Goal: Task Accomplishment & Management: Manage account settings

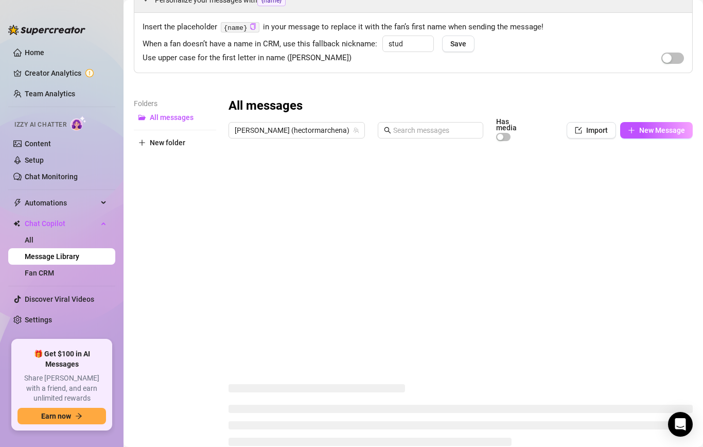
scroll to position [87, 0]
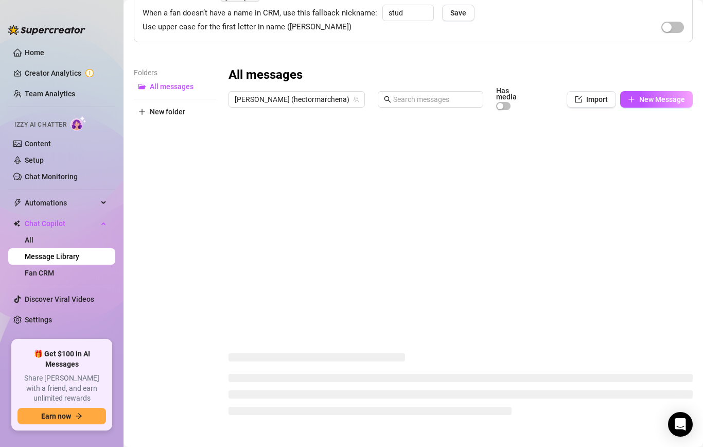
click at [63, 259] on link "Message Library" at bounding box center [52, 256] width 55 height 8
click at [289, 93] on span "[PERSON_NAME] (hectormarchena)" at bounding box center [297, 99] width 124 height 15
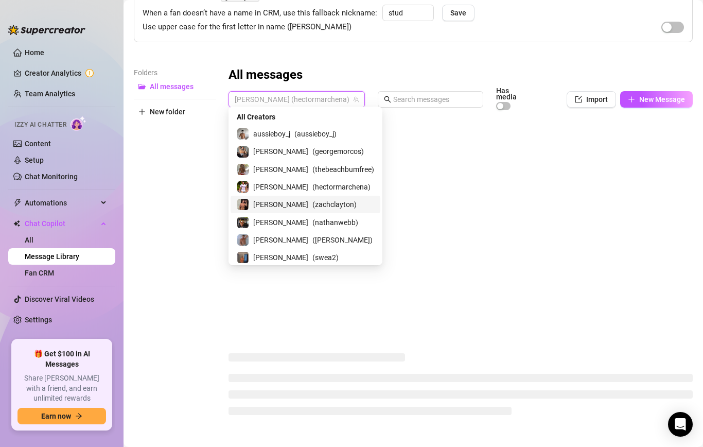
click at [312, 200] on span "( zachclayton )" at bounding box center [334, 204] width 44 height 11
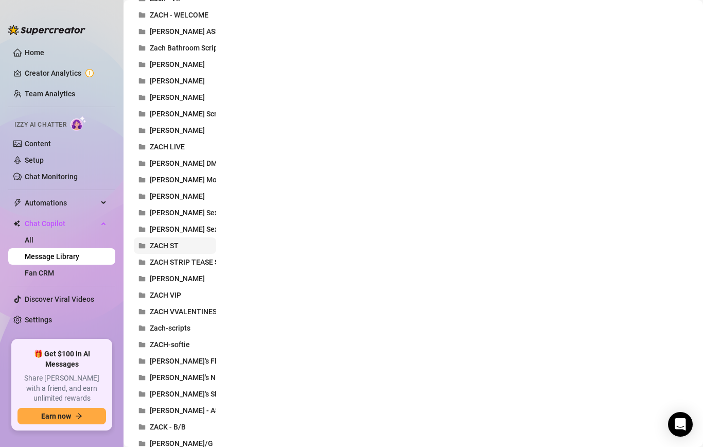
scroll to position [3577, 0]
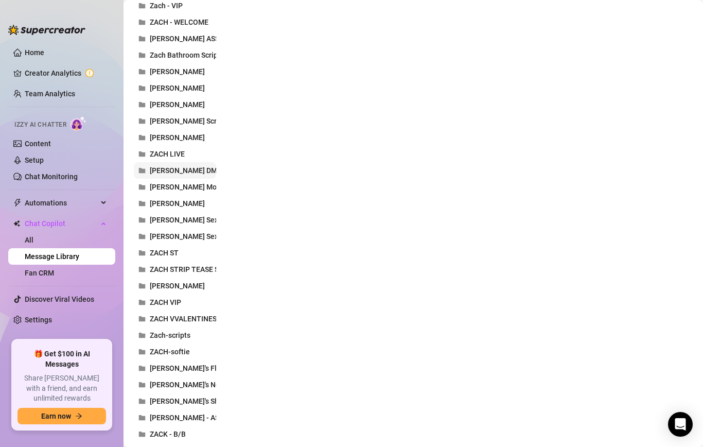
click at [180, 174] on button "[PERSON_NAME] DM" at bounding box center [175, 170] width 82 height 16
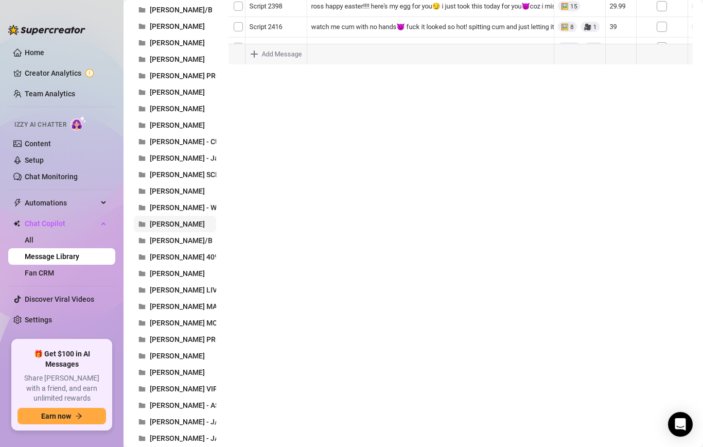
scroll to position [358, 0]
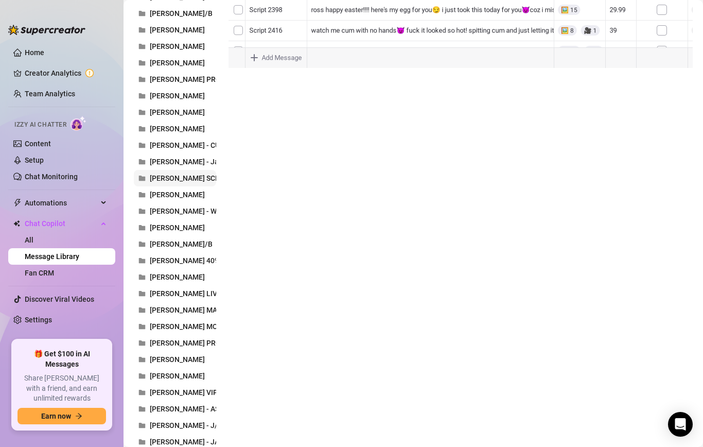
click at [185, 174] on span "[PERSON_NAME] SCRIPTS" at bounding box center [192, 178] width 85 height 8
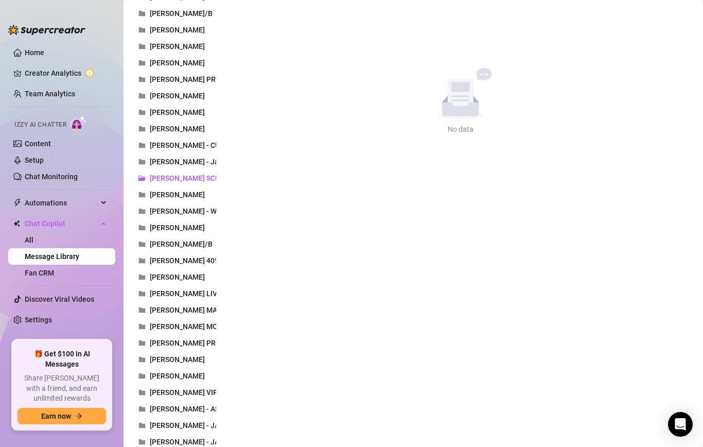
scroll to position [0, 0]
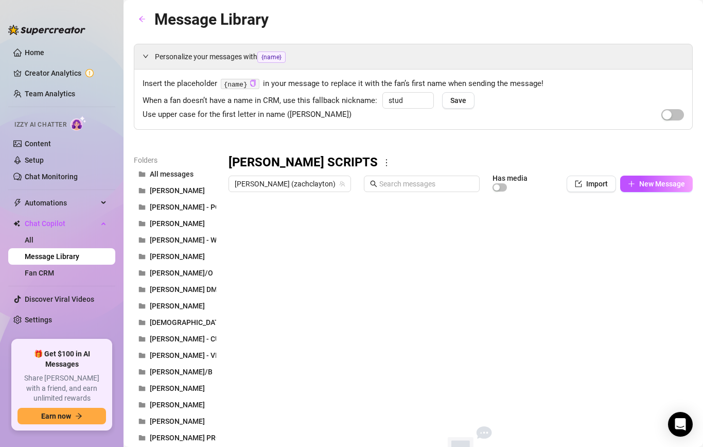
click at [308, 161] on h3 "[PERSON_NAME] SCRIPTS" at bounding box center [302, 162] width 149 height 16
click at [297, 161] on h3 "[PERSON_NAME] SCRIPTS" at bounding box center [302, 162] width 149 height 16
click at [386, 162] on icon "more" at bounding box center [386, 162] width 1 height 7
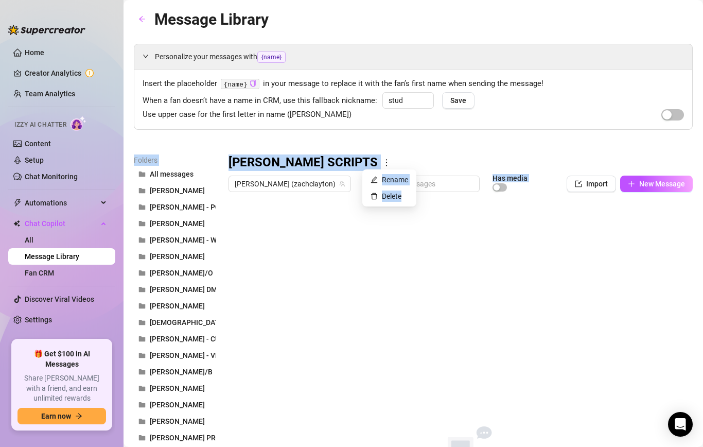
drag, startPoint x: 401, startPoint y: 197, endPoint x: 444, endPoint y: 112, distance: 95.3
click at [444, 112] on body "Home Creator Analytics Team Analytics Izzy AI Chatter Content Setup Chat Monito…" at bounding box center [351, 223] width 703 height 447
click at [444, 112] on div "Use upper case for the first letter in name ([PERSON_NAME])" at bounding box center [413, 115] width 541 height 12
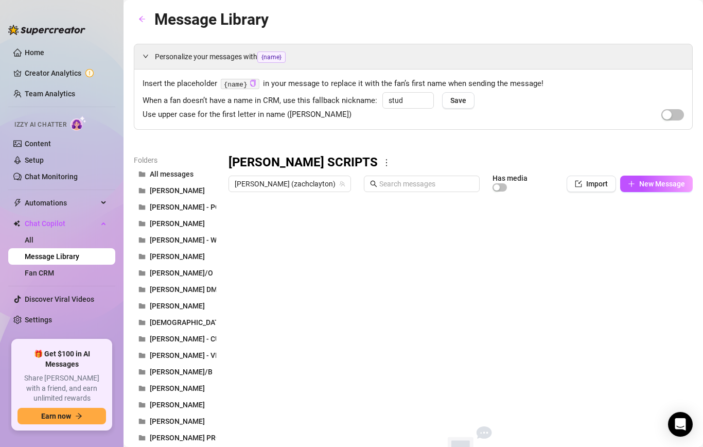
click at [361, 161] on div "[PERSON_NAME] SCRIPTS" at bounding box center [460, 162] width 464 height 16
click at [382, 164] on icon "more" at bounding box center [386, 162] width 9 height 9
click at [386, 199] on link "Delete" at bounding box center [386, 196] width 31 height 8
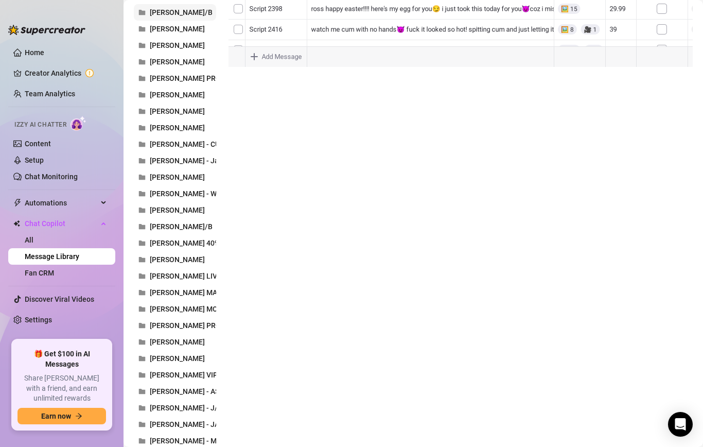
scroll to position [436, 0]
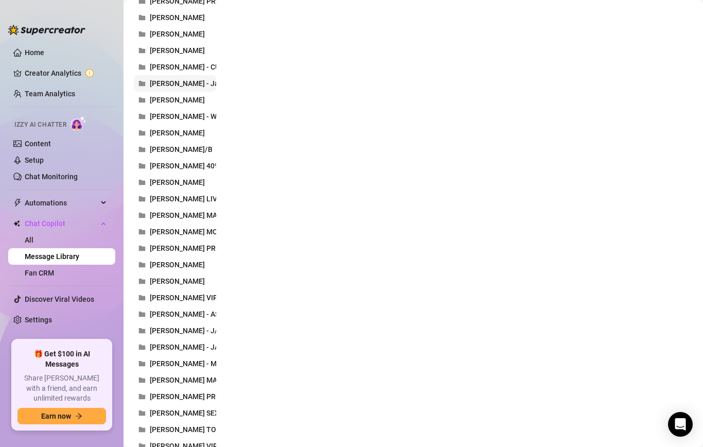
click at [200, 81] on span "[PERSON_NAME] - Jam Script" at bounding box center [198, 83] width 96 height 8
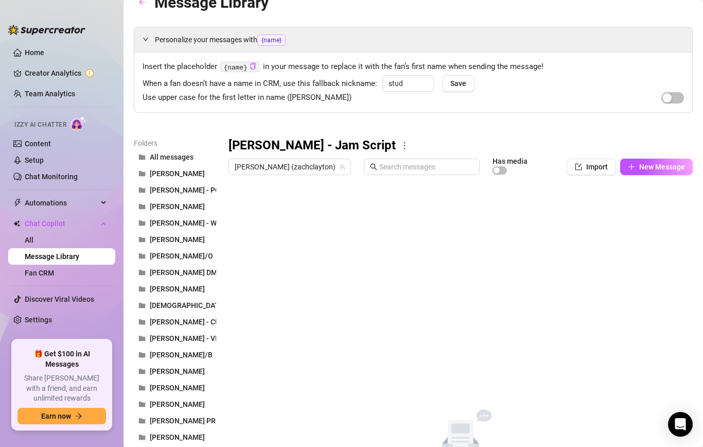
scroll to position [0, 0]
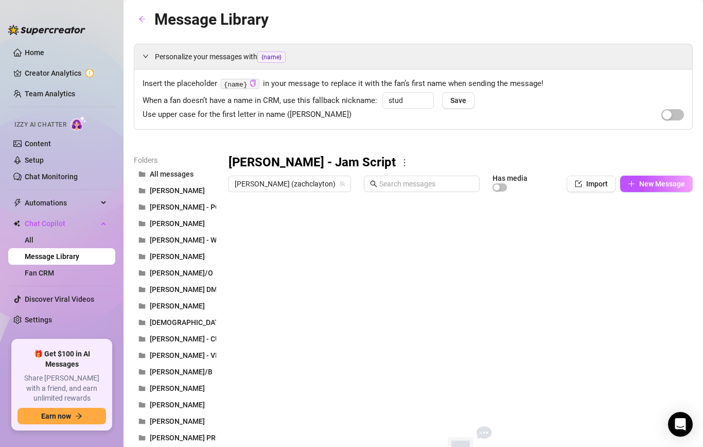
click at [359, 168] on div "[PERSON_NAME] - Jam Script" at bounding box center [460, 162] width 464 height 16
click at [400, 165] on icon "more" at bounding box center [404, 162] width 9 height 9
click at [389, 198] on link "Delete" at bounding box center [375, 196] width 31 height 8
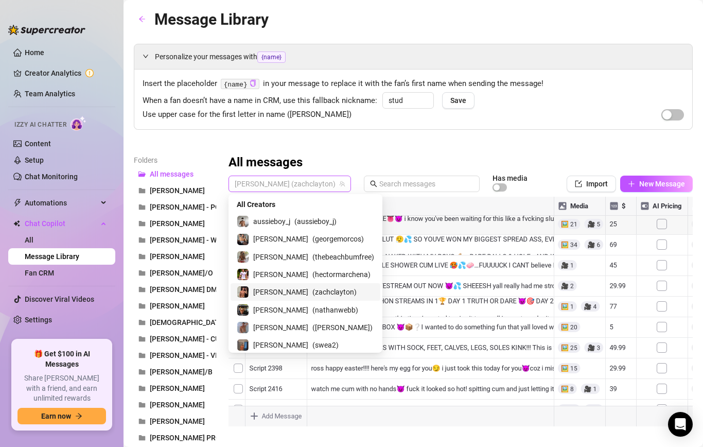
click at [279, 182] on span "[PERSON_NAME] (zachclayton)" at bounding box center [290, 183] width 110 height 15
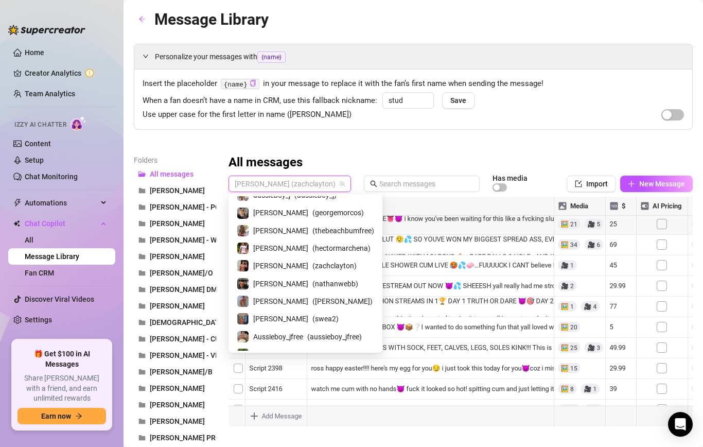
scroll to position [18, 0]
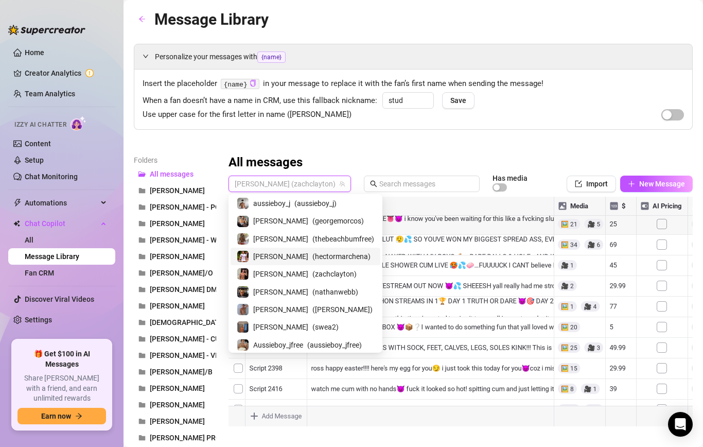
click at [312, 253] on span "( hectormarchena )" at bounding box center [341, 256] width 58 height 11
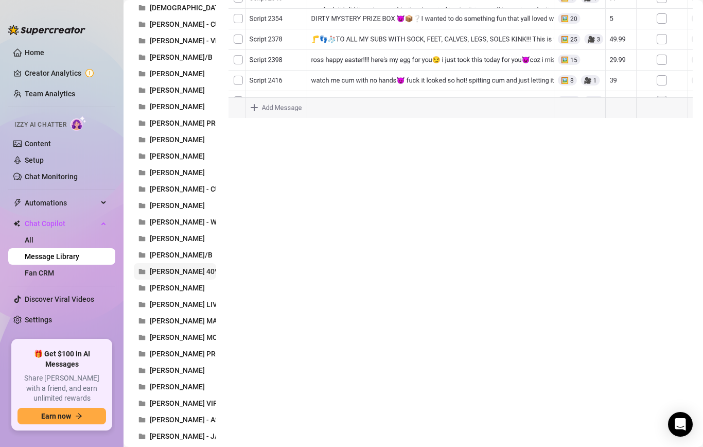
scroll to position [367, 0]
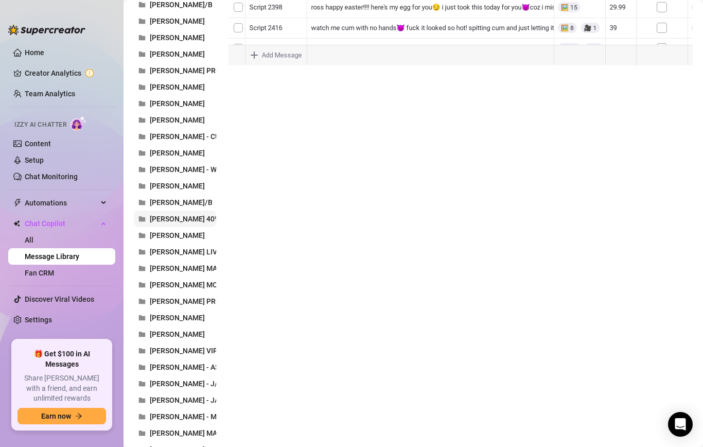
click at [197, 220] on span "[PERSON_NAME] 40% OFF" at bounding box center [192, 219] width 85 height 8
click at [184, 208] on button "[PERSON_NAME]/B" at bounding box center [175, 202] width 82 height 16
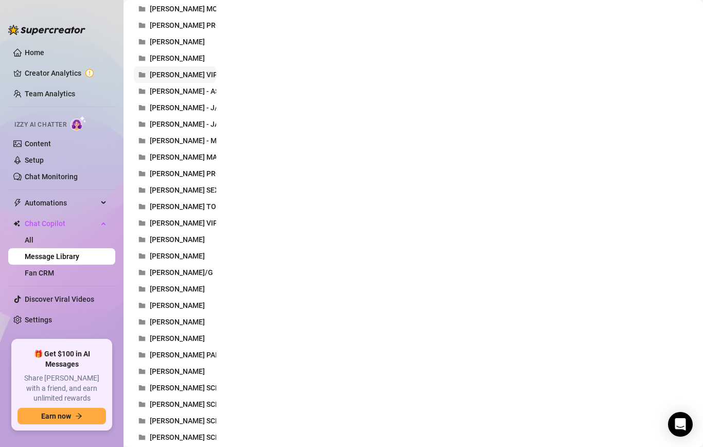
scroll to position [682, 0]
